Goal: Task Accomplishment & Management: Use online tool/utility

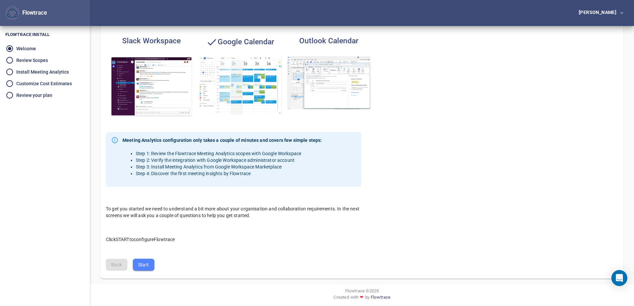
scroll to position [114, 0]
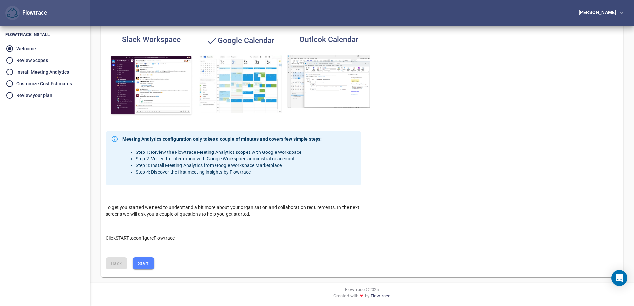
click at [143, 266] on span "Start" at bounding box center [143, 263] width 11 height 8
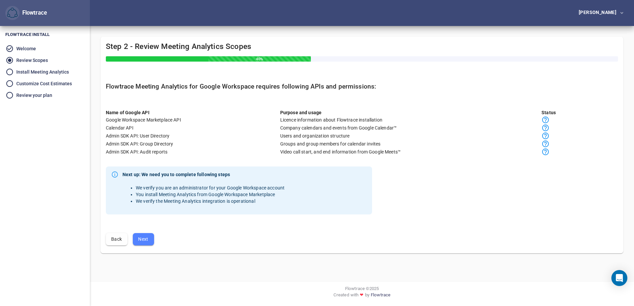
scroll to position [0, 0]
click at [138, 239] on span "Next" at bounding box center [143, 239] width 11 height 8
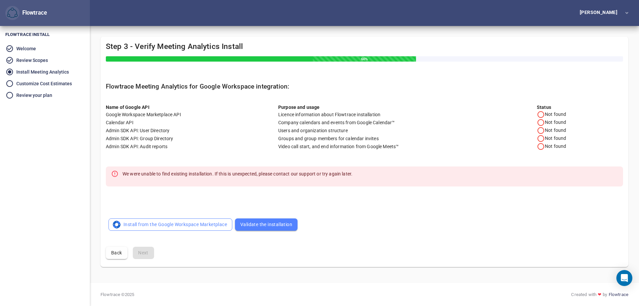
click at [133, 225] on span "Install from the Google Workspace Marketplace" at bounding box center [170, 224] width 113 height 8
click at [262, 221] on span "Validate the installation" at bounding box center [266, 224] width 52 height 8
click at [154, 226] on span "Install from the Google Workspace Marketplace" at bounding box center [170, 224] width 113 height 8
click at [117, 255] on span "Back" at bounding box center [116, 253] width 11 height 8
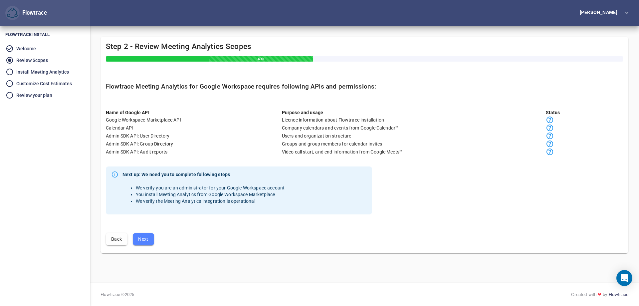
click at [115, 236] on span "Back" at bounding box center [116, 239] width 11 height 8
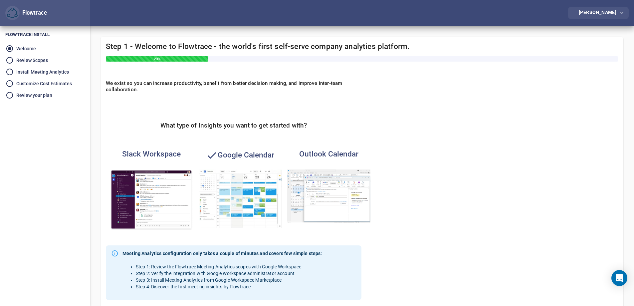
click at [592, 10] on div "[PERSON_NAME]" at bounding box center [599, 12] width 40 height 5
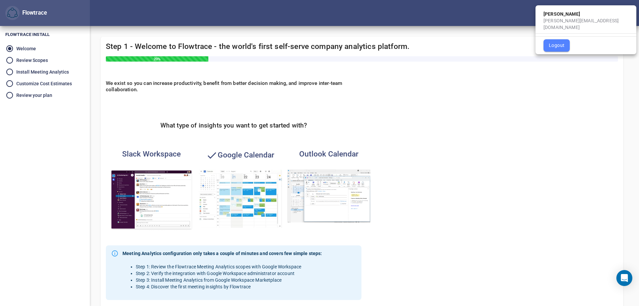
click at [544, 46] on ul "[PERSON_NAME] [PERSON_NAME][EMAIL_ADDRESS][DOMAIN_NAME] Logout" at bounding box center [585, 29] width 101 height 49
click at [550, 41] on span "Logout" at bounding box center [557, 45] width 16 height 8
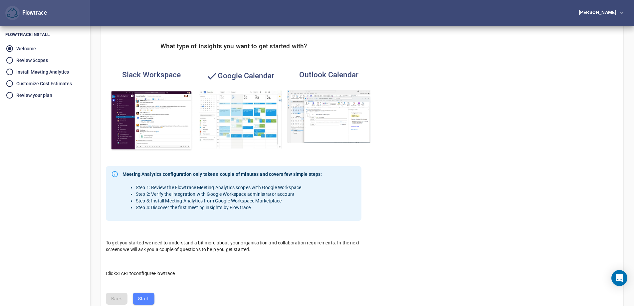
scroll to position [114, 0]
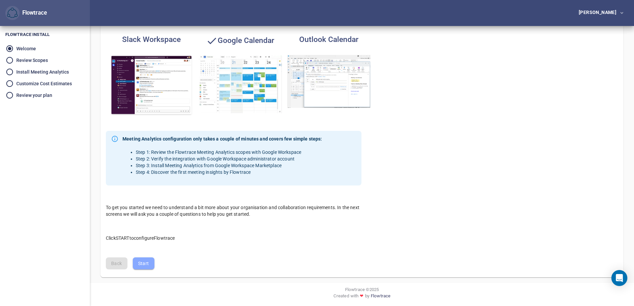
click at [142, 259] on button "Start" at bounding box center [144, 263] width 22 height 12
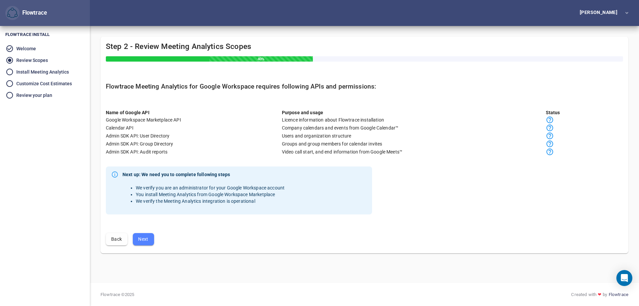
click at [145, 236] on span "Next" at bounding box center [143, 239] width 11 height 8
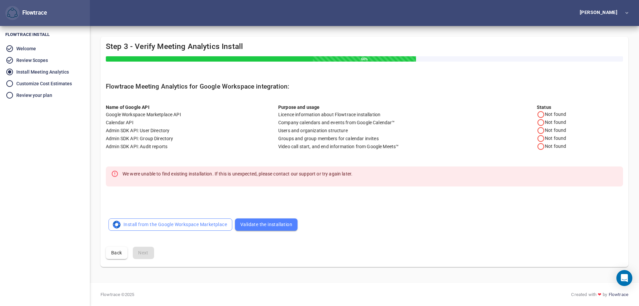
click at [137, 222] on span "Install from the Google Workspace Marketplace" at bounding box center [170, 224] width 113 height 8
click at [58, 82] on li "Customize Cost Estimates" at bounding box center [45, 84] width 90 height 12
click at [268, 226] on span "Validate the installation" at bounding box center [266, 224] width 52 height 8
click at [595, 11] on div "[PERSON_NAME]" at bounding box center [600, 12] width 40 height 5
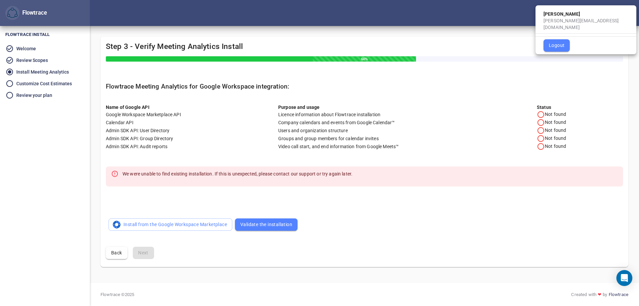
click at [371, 100] on div at bounding box center [319, 153] width 639 height 306
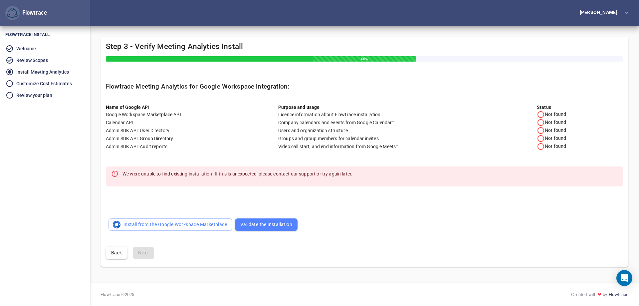
click at [14, 14] on img "button" at bounding box center [12, 13] width 11 height 11
click at [9, 12] on img "button" at bounding box center [12, 13] width 11 height 11
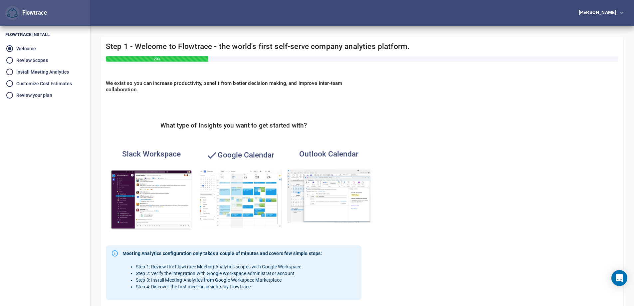
click at [235, 181] on img "button" at bounding box center [240, 198] width 83 height 58
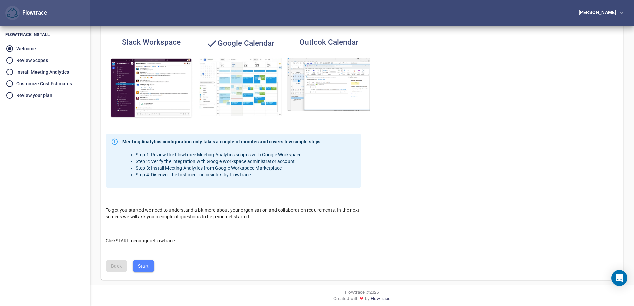
scroll to position [114, 0]
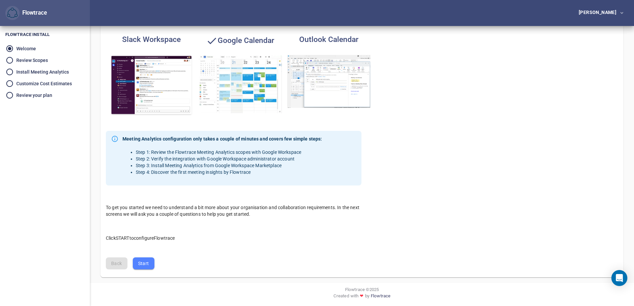
click at [139, 263] on span "Start" at bounding box center [143, 263] width 11 height 8
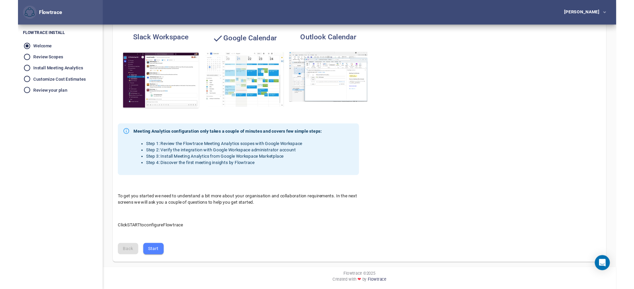
scroll to position [0, 0]
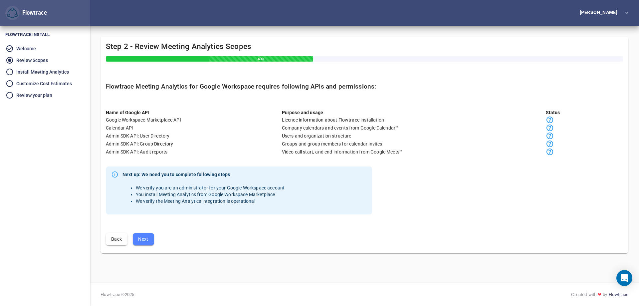
click at [139, 239] on span "Next" at bounding box center [143, 239] width 11 height 8
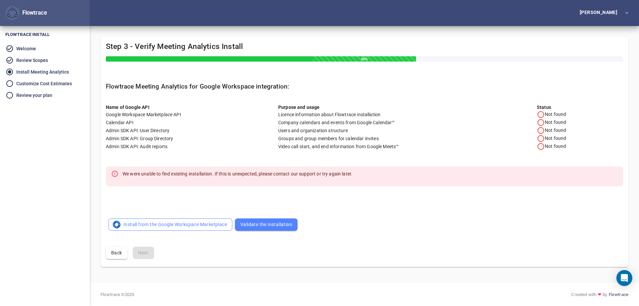
click at [180, 220] on span "Install from the Google Workspace Marketplace" at bounding box center [170, 224] width 113 height 8
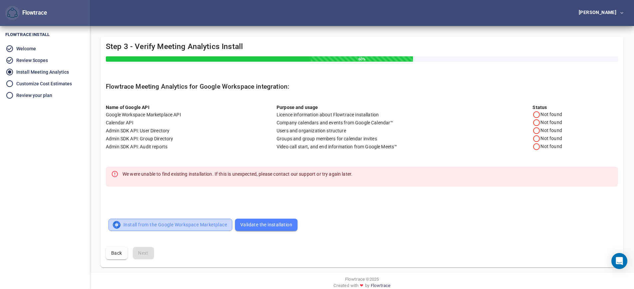
click at [175, 226] on span "Install from the Google Workspace Marketplace" at bounding box center [170, 224] width 113 height 8
click at [111, 250] on span "Back" at bounding box center [116, 253] width 11 height 8
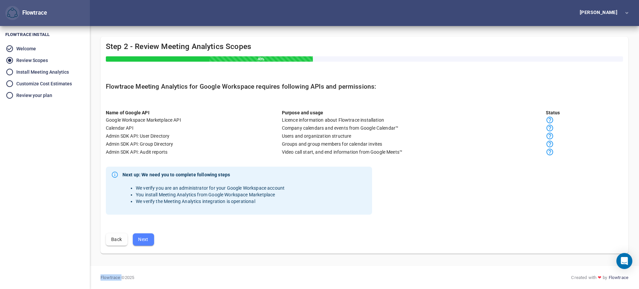
click at [111, 250] on div "Step 2 - Review Meeting Analytics Scopes 40% Flowtrace Meeting Analytics for Go…" at bounding box center [365, 145] width 528 height 217
click at [111, 250] on div "Back Next" at bounding box center [365, 239] width 528 height 23
click at [111, 239] on span "Back" at bounding box center [116, 239] width 11 height 8
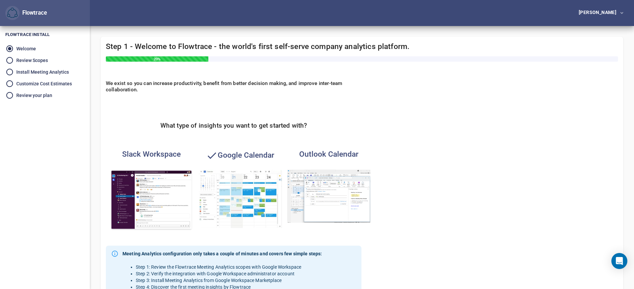
click at [240, 180] on img "button" at bounding box center [240, 198] width 83 height 58
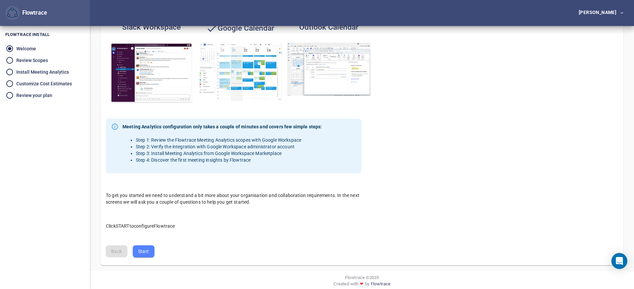
scroll to position [132, 0]
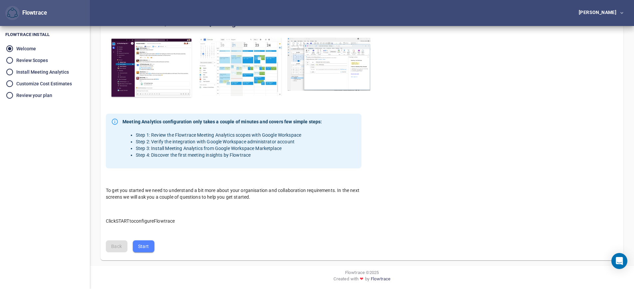
click at [142, 241] on button "Start" at bounding box center [144, 246] width 22 height 12
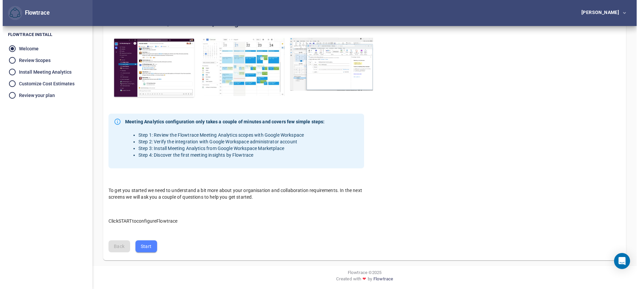
scroll to position [0, 0]
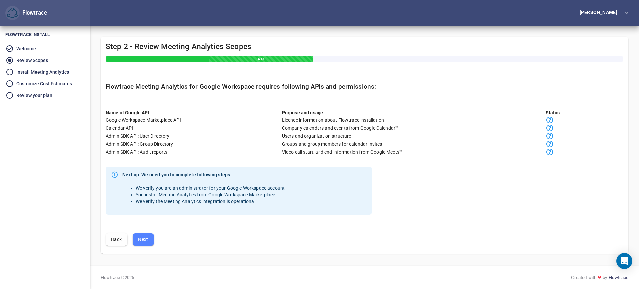
click at [145, 236] on span "Next" at bounding box center [143, 239] width 11 height 8
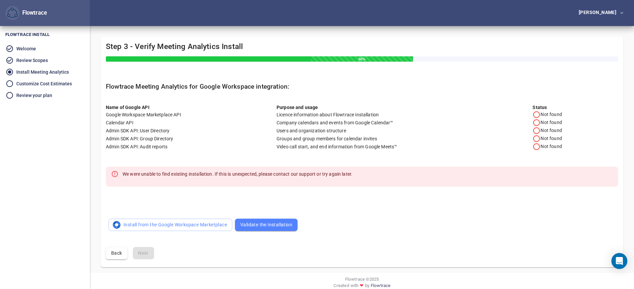
click at [273, 226] on span "Validate the installation" at bounding box center [266, 224] width 52 height 8
click at [176, 228] on span "Install from the Google Workspace Marketplace" at bounding box center [170, 224] width 113 height 8
click at [243, 229] on button "Validate the installation" at bounding box center [266, 224] width 63 height 12
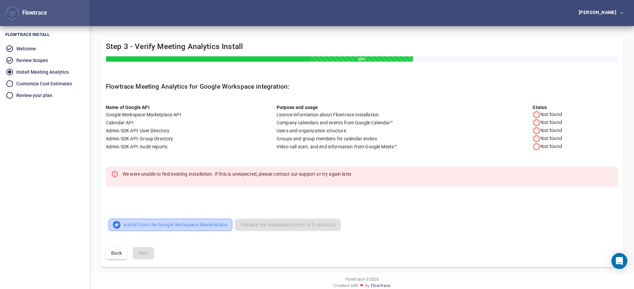
click at [188, 224] on span "Install from the Google Workspace Marketplace" at bounding box center [170, 224] width 113 height 8
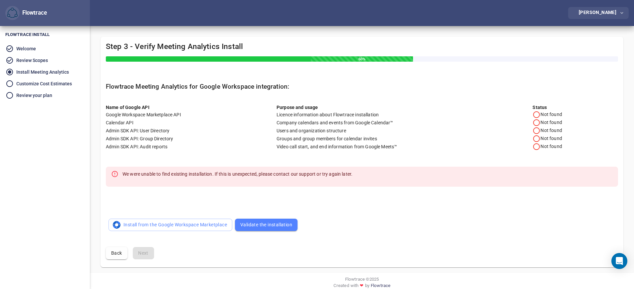
click at [598, 11] on div "[PERSON_NAME]" at bounding box center [599, 12] width 40 height 5
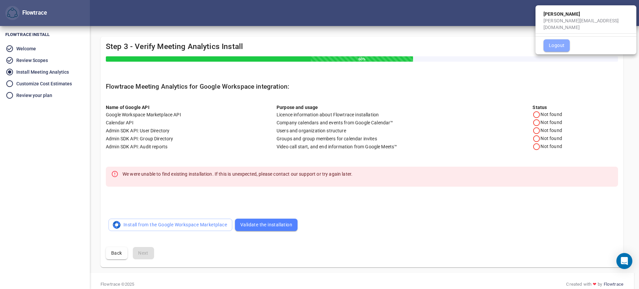
click at [553, 41] on span "Logout" at bounding box center [557, 45] width 16 height 8
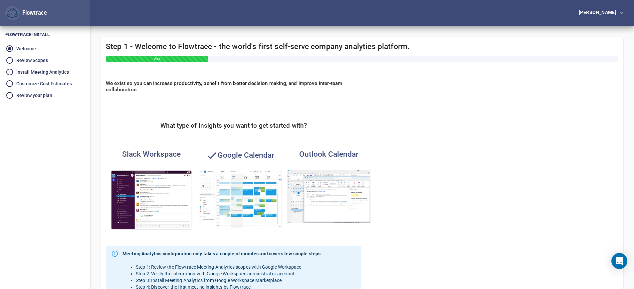
click at [243, 185] on img "button" at bounding box center [240, 198] width 83 height 58
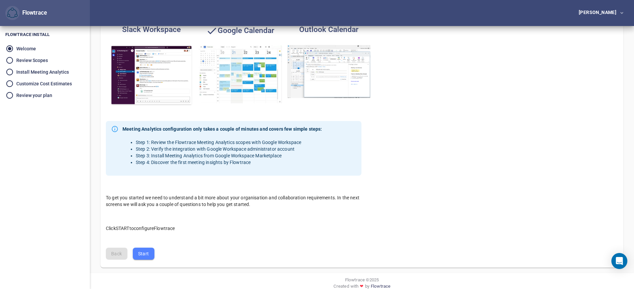
scroll to position [132, 0]
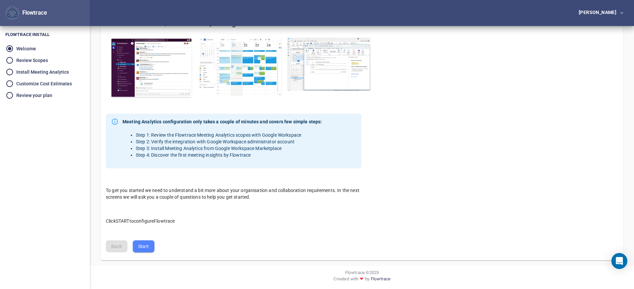
click at [140, 249] on span "Start" at bounding box center [143, 246] width 11 height 8
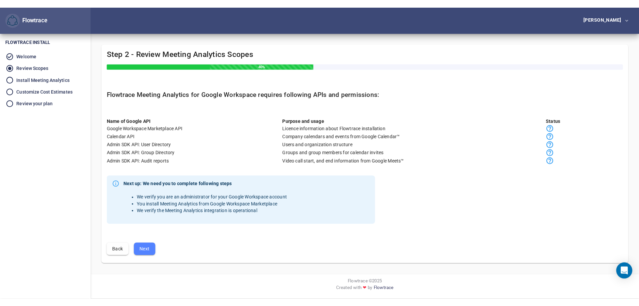
scroll to position [0, 0]
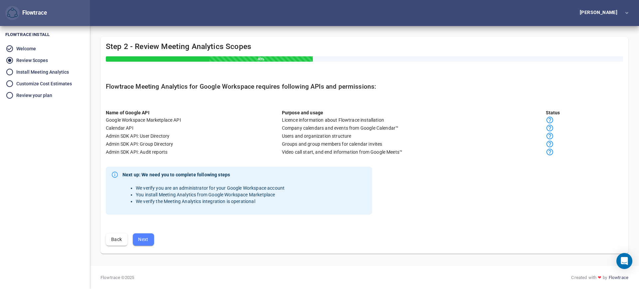
click at [145, 237] on span "Next" at bounding box center [143, 239] width 11 height 8
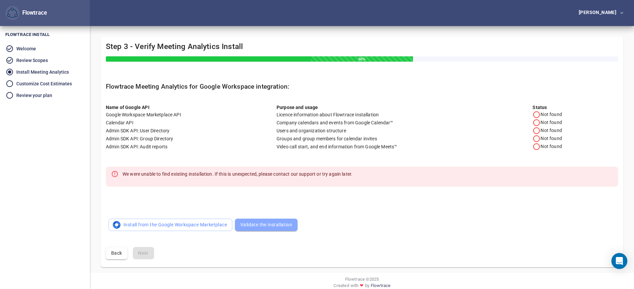
click at [260, 219] on button "Validate the installation" at bounding box center [266, 224] width 63 height 12
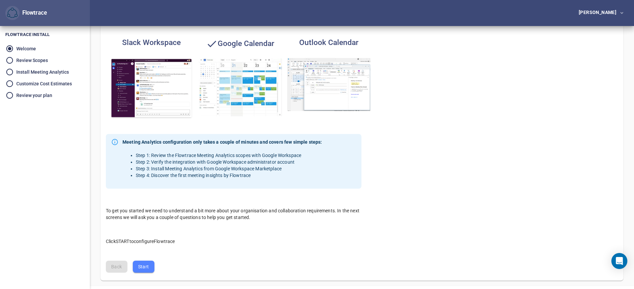
scroll to position [132, 0]
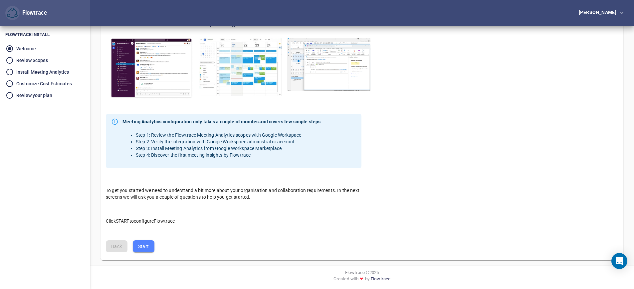
click at [237, 53] on img "button" at bounding box center [240, 67] width 83 height 58
click at [139, 249] on span "Start" at bounding box center [143, 246] width 11 height 8
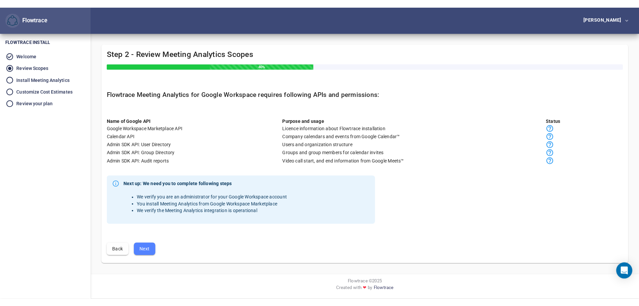
scroll to position [0, 0]
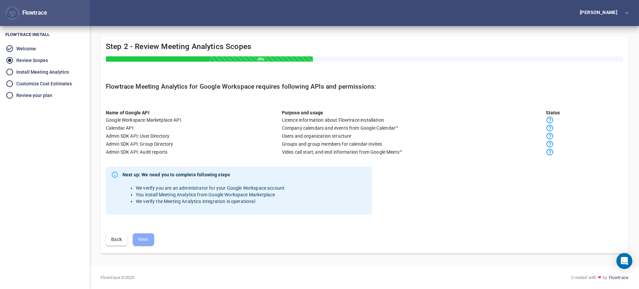
click at [144, 239] on span "Next" at bounding box center [143, 239] width 11 height 8
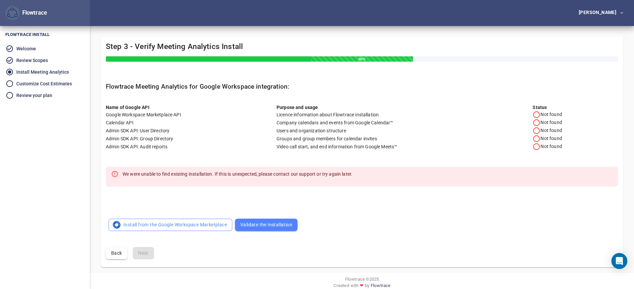
click at [202, 227] on span "Install from the Google Workspace Marketplace" at bounding box center [170, 224] width 113 height 8
click at [281, 229] on button "Validate the installation" at bounding box center [266, 224] width 63 height 12
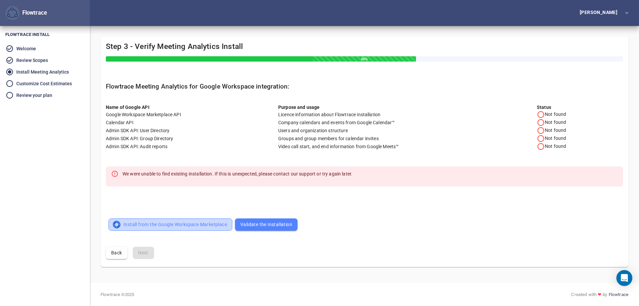
click at [128, 227] on span "Install from the Google Workspace Marketplace" at bounding box center [170, 224] width 113 height 8
click at [258, 226] on span "Validate the installation" at bounding box center [266, 224] width 52 height 8
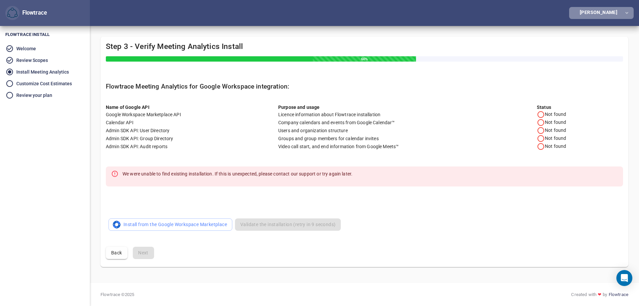
click at [612, 10] on div "Chris Conforti" at bounding box center [600, 12] width 40 height 5
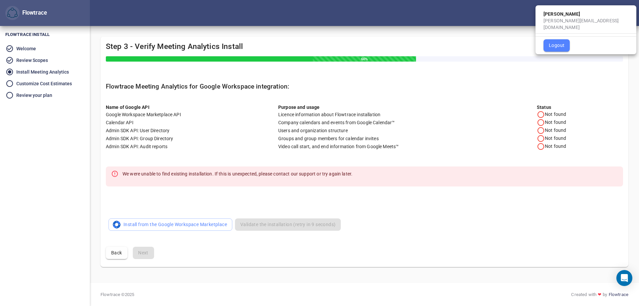
click at [553, 41] on span "Logout" at bounding box center [557, 45] width 16 height 8
